Goal: Transaction & Acquisition: Subscribe to service/newsletter

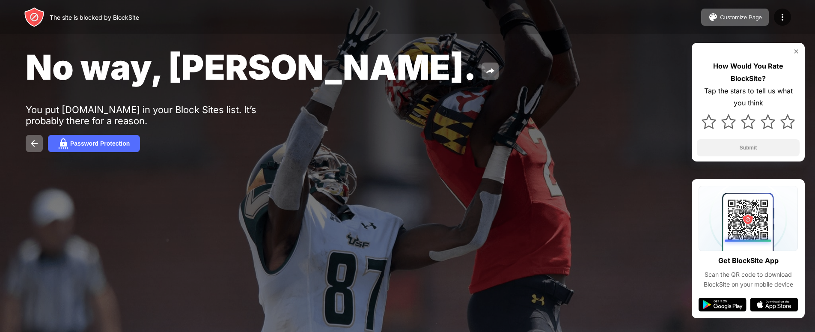
click at [630, 145] on div "Password Protection" at bounding box center [408, 143] width 764 height 17
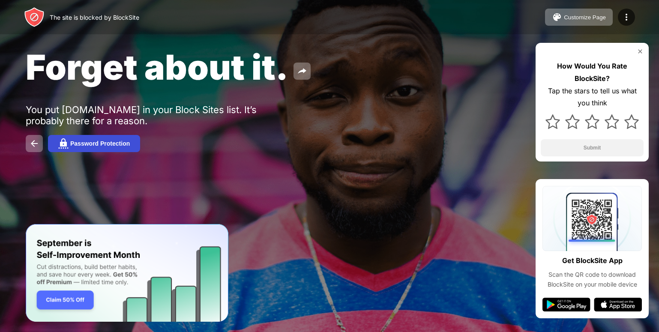
click at [106, 151] on button "Password Protection" at bounding box center [94, 143] width 92 height 17
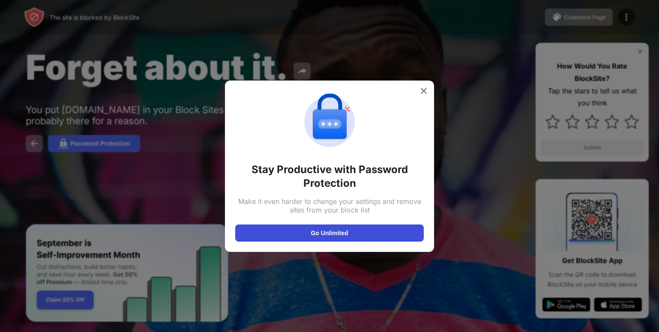
click at [297, 240] on button "Go Unlimited" at bounding box center [329, 232] width 188 height 17
